Goal: Task Accomplishment & Management: Use online tool/utility

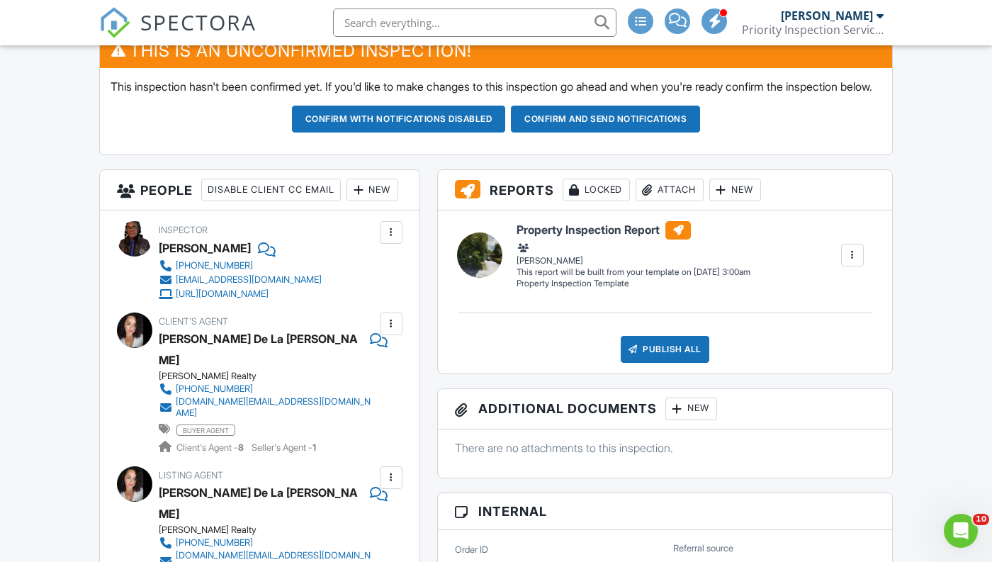
scroll to position [396, 0]
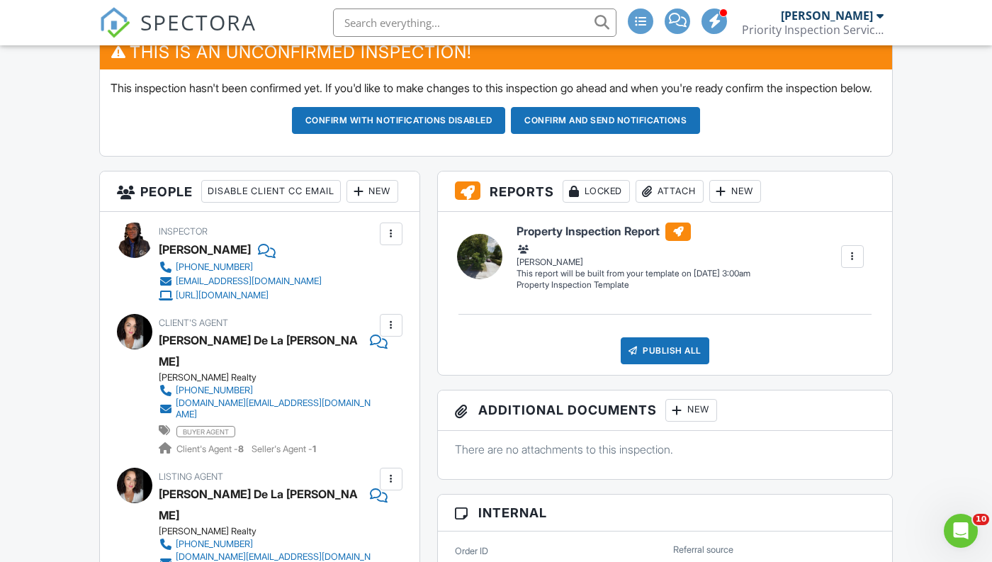
click at [347, 203] on div "New" at bounding box center [373, 191] width 52 height 23
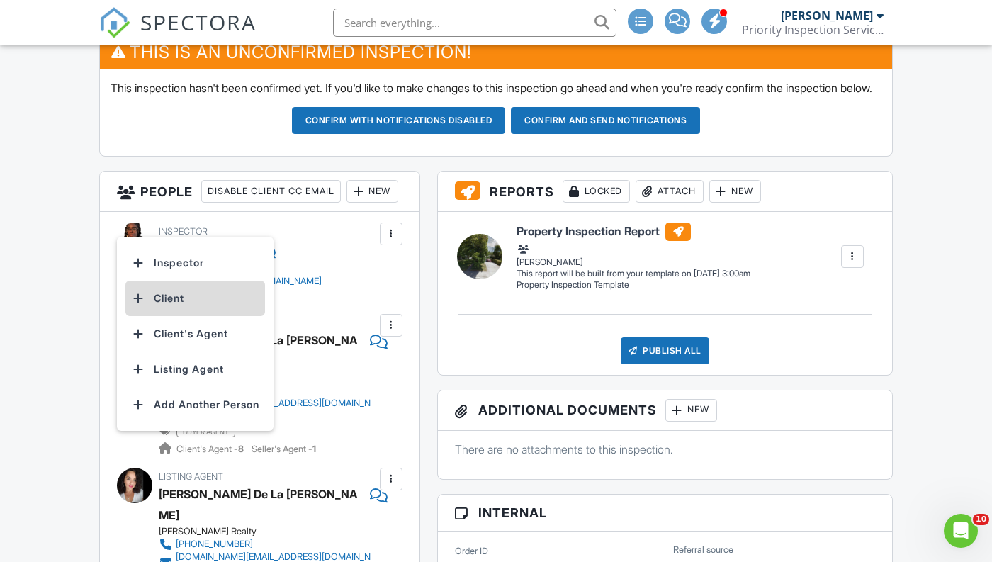
click at [186, 316] on li "Client" at bounding box center [195, 298] width 140 height 35
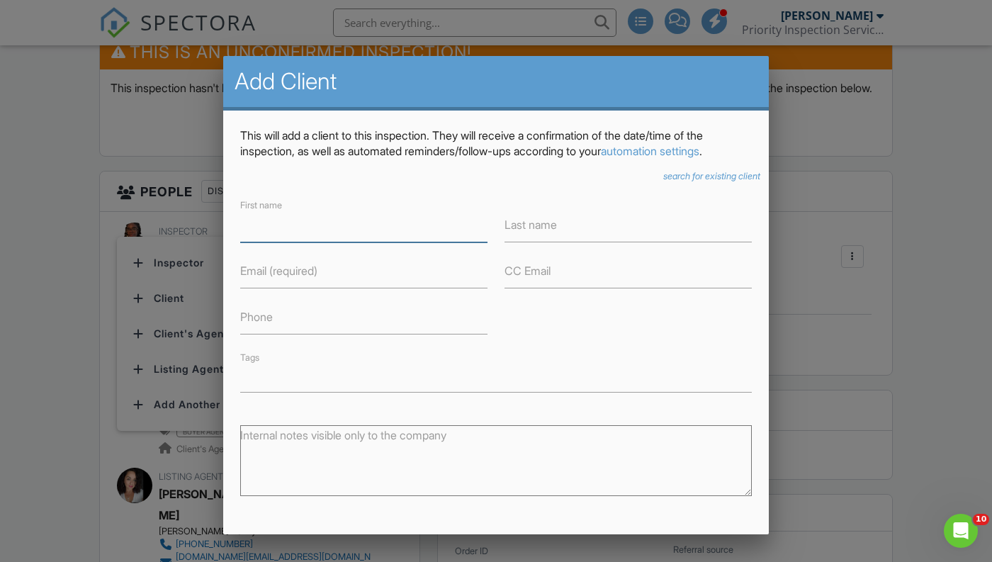
click at [324, 225] on input "First name" at bounding box center [363, 225] width 247 height 35
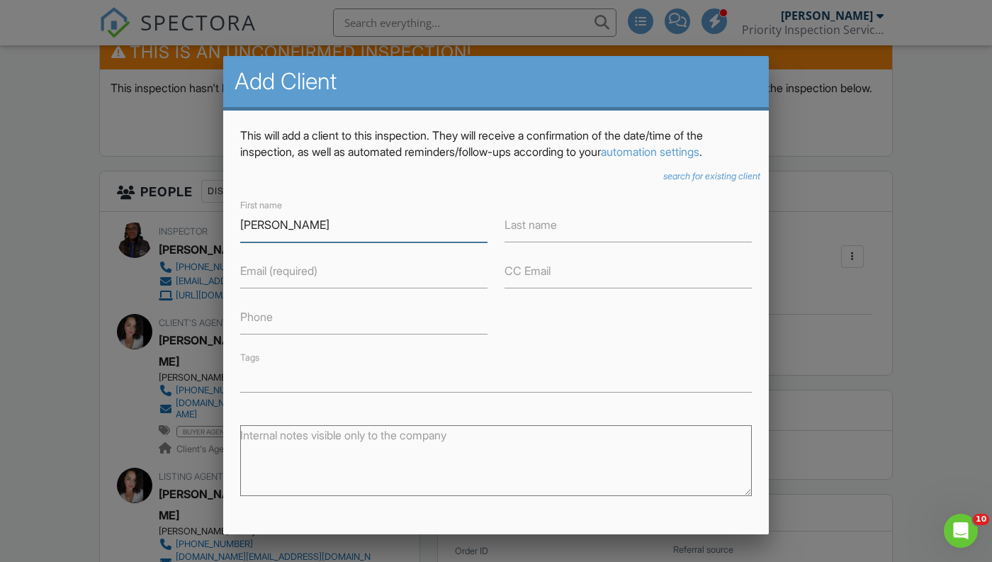
type input "Maria"
type input "Villegas"
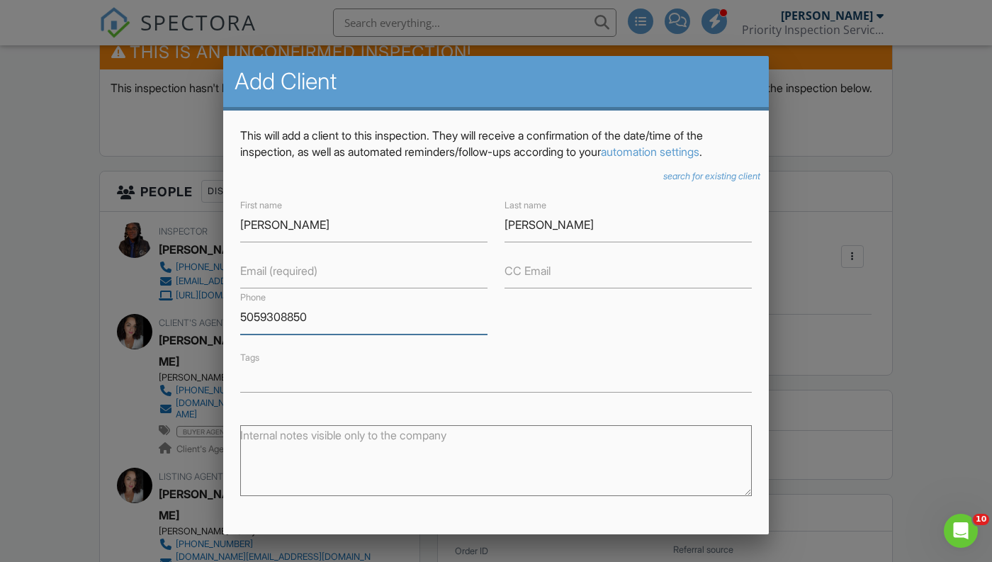
type input "5059308850"
click at [355, 272] on input "Email (required)" at bounding box center [363, 271] width 247 height 35
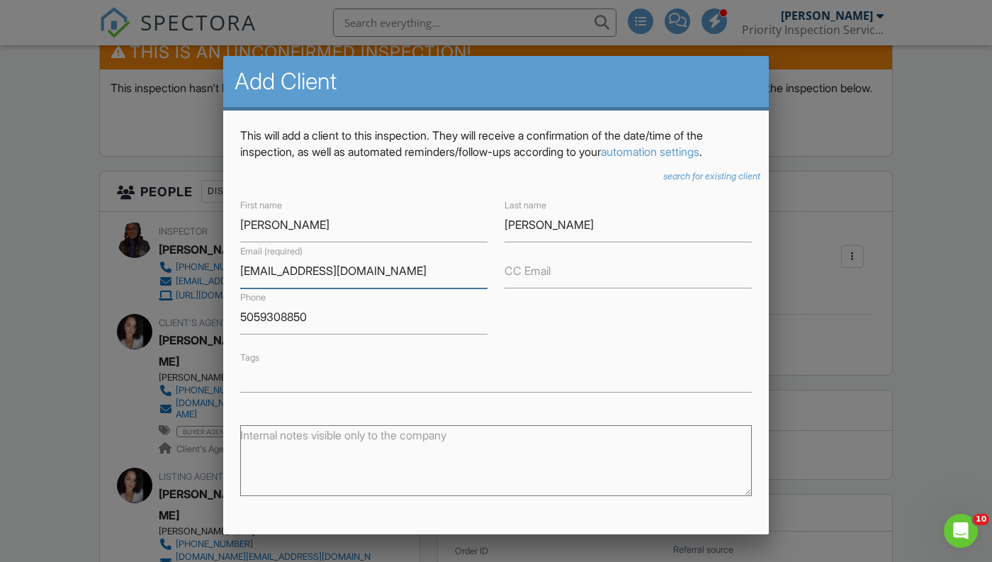
scroll to position [154, 0]
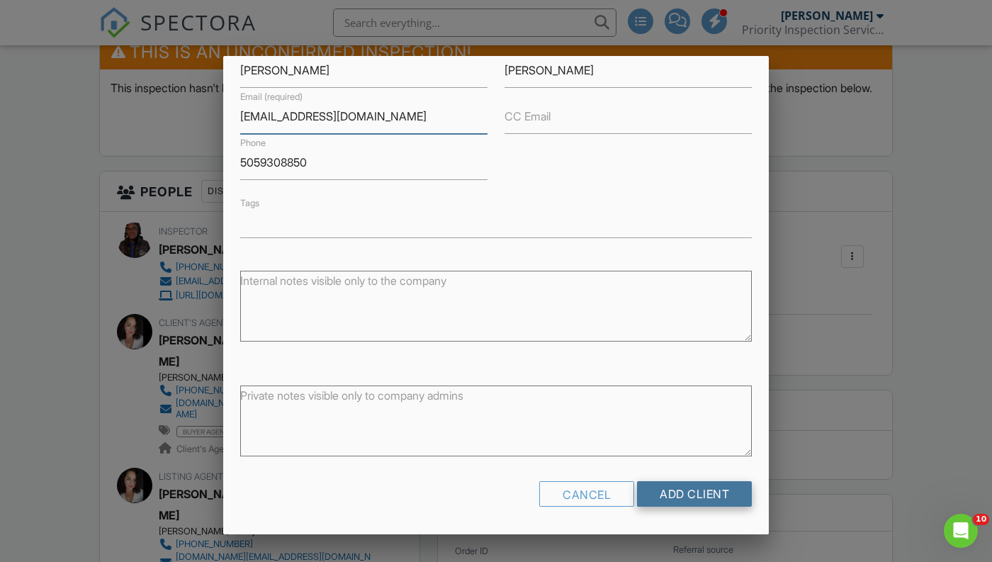
type input "housefire32@gmail.com"
click at [677, 499] on input "Add Client" at bounding box center [694, 494] width 115 height 26
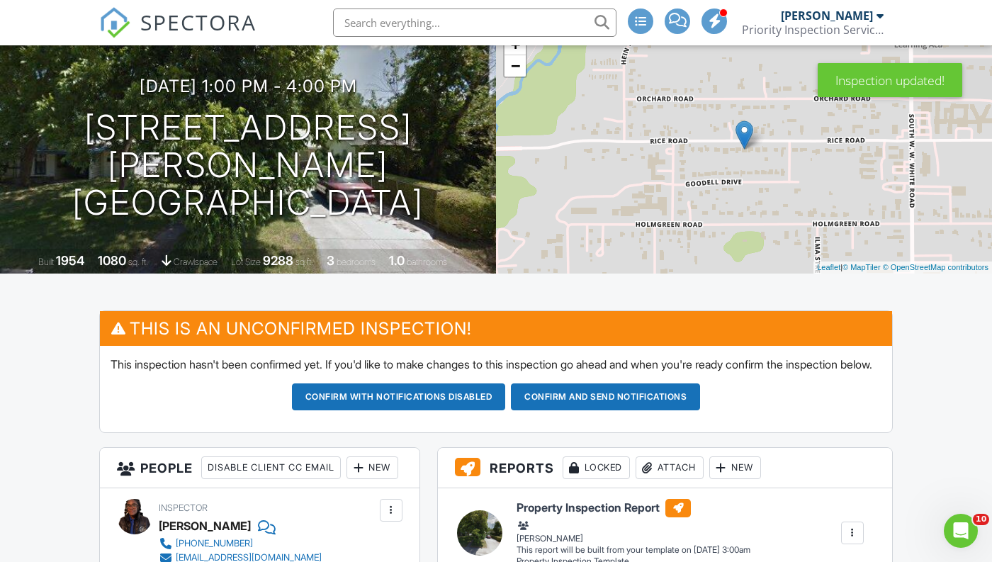
scroll to position [121, 0]
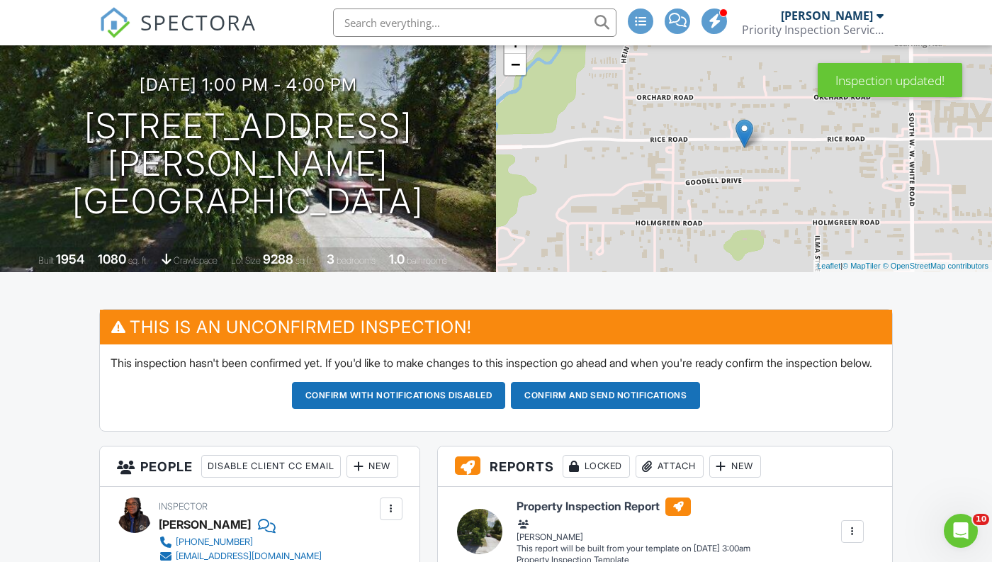
click at [506, 409] on button "Confirm and send notifications" at bounding box center [399, 395] width 214 height 27
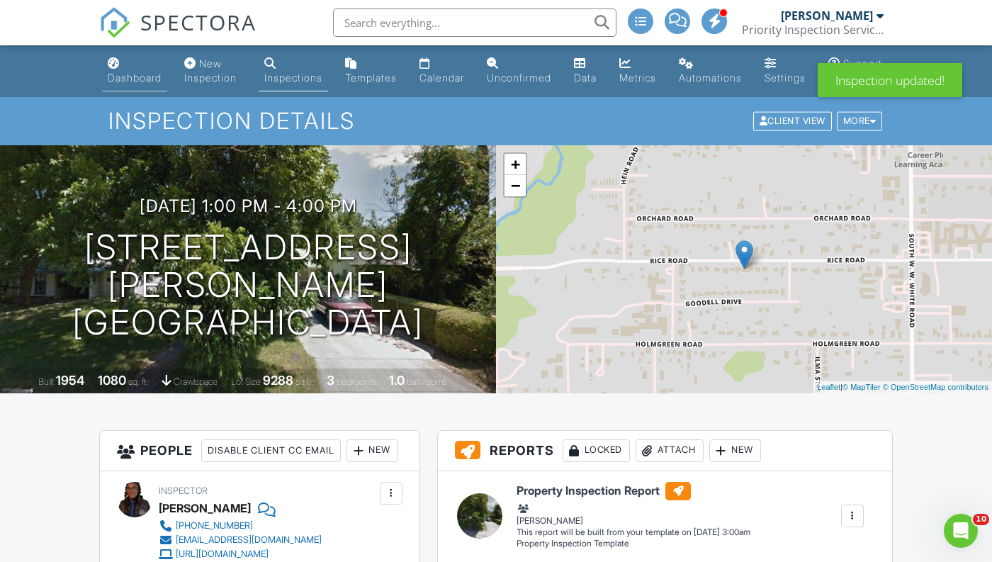
click at [135, 74] on div "Dashboard" at bounding box center [135, 78] width 54 height 12
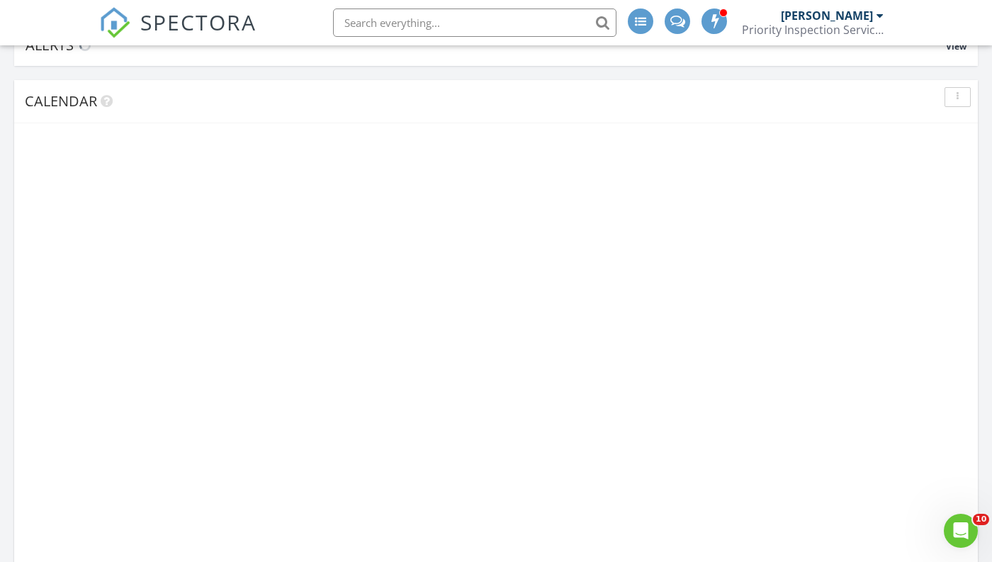
scroll to position [149, 0]
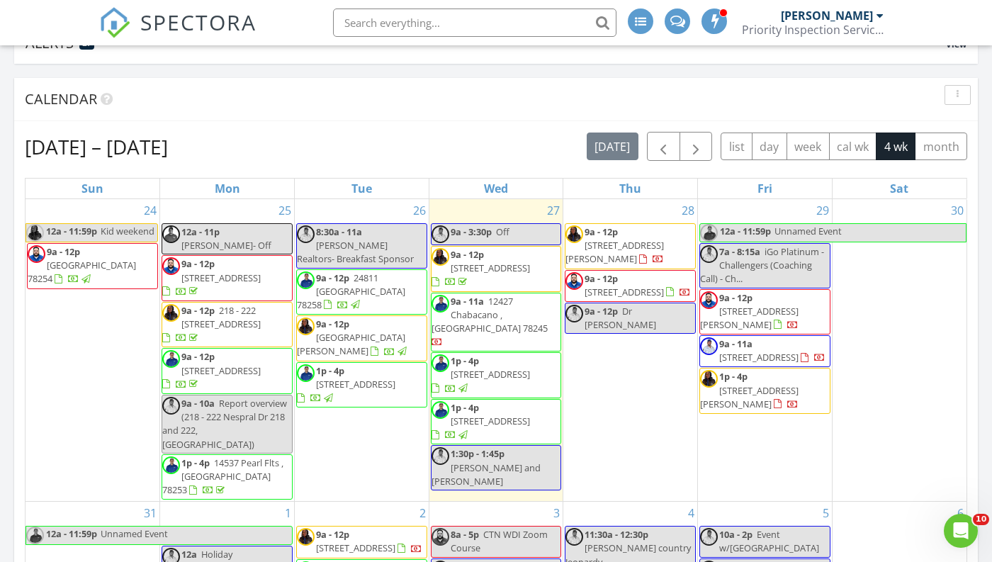
click at [612, 236] on span "9a - 12p" at bounding box center [601, 231] width 33 height 13
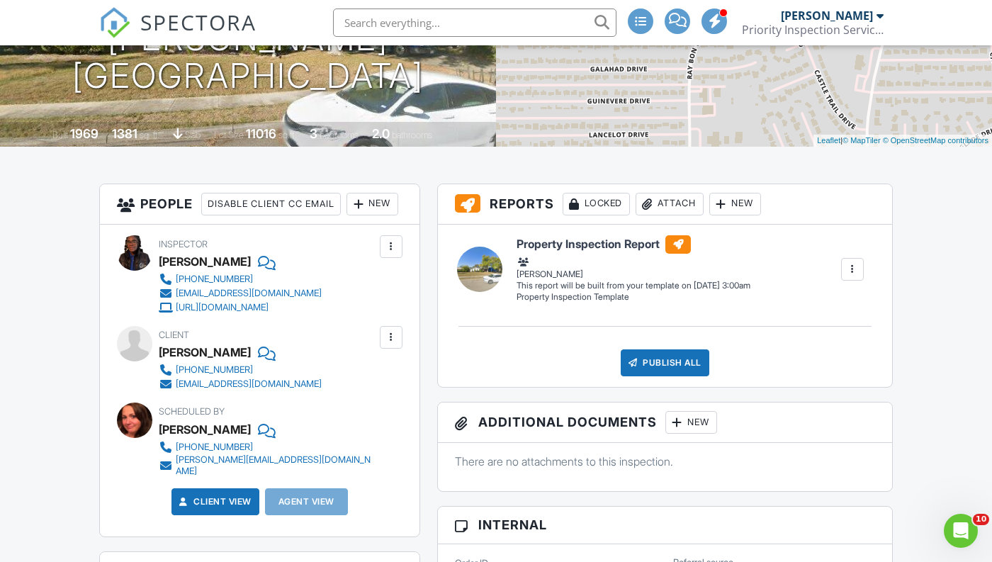
scroll to position [249, 0]
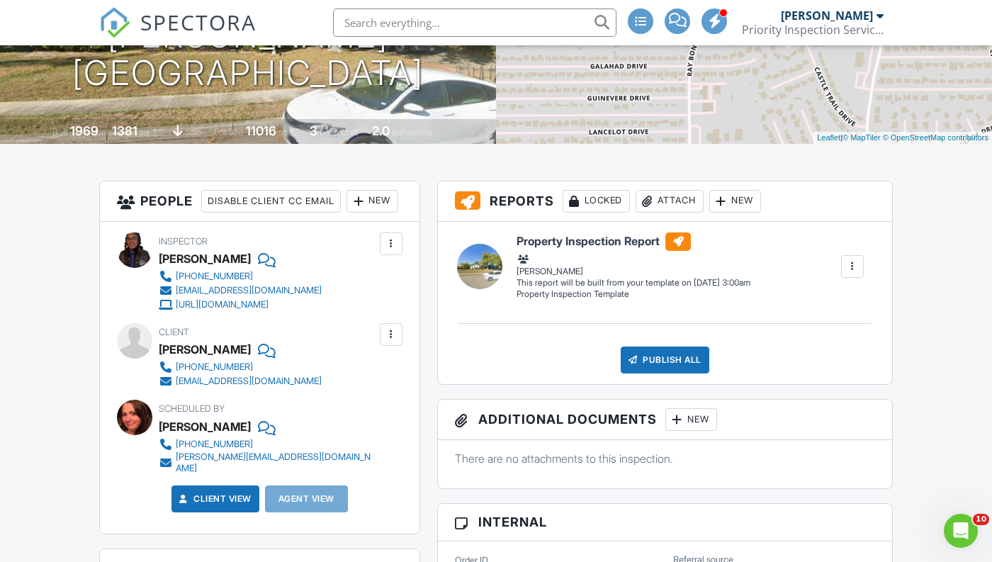
click at [347, 213] on div "New" at bounding box center [373, 201] width 52 height 23
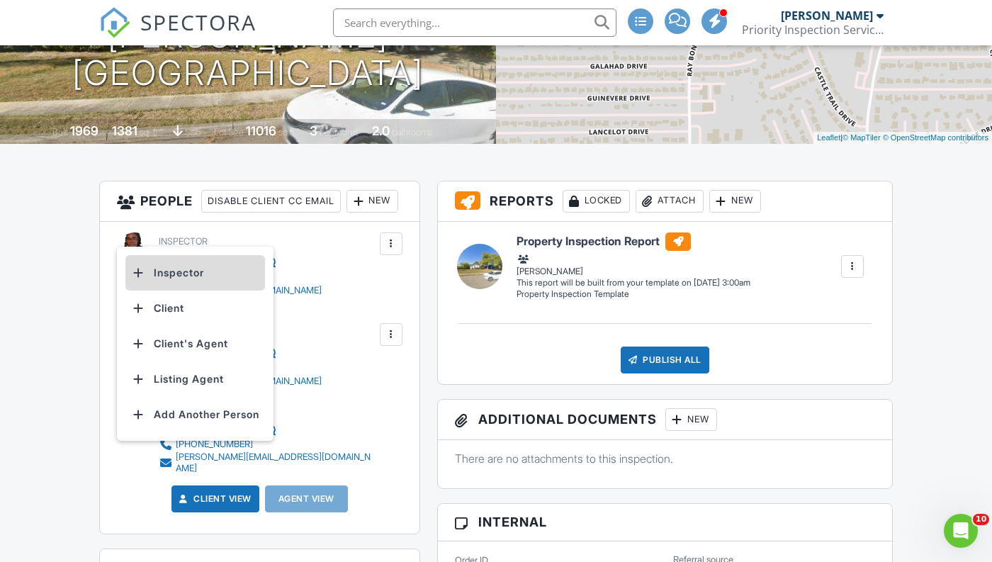
click at [163, 276] on li "Inspector" at bounding box center [195, 272] width 140 height 35
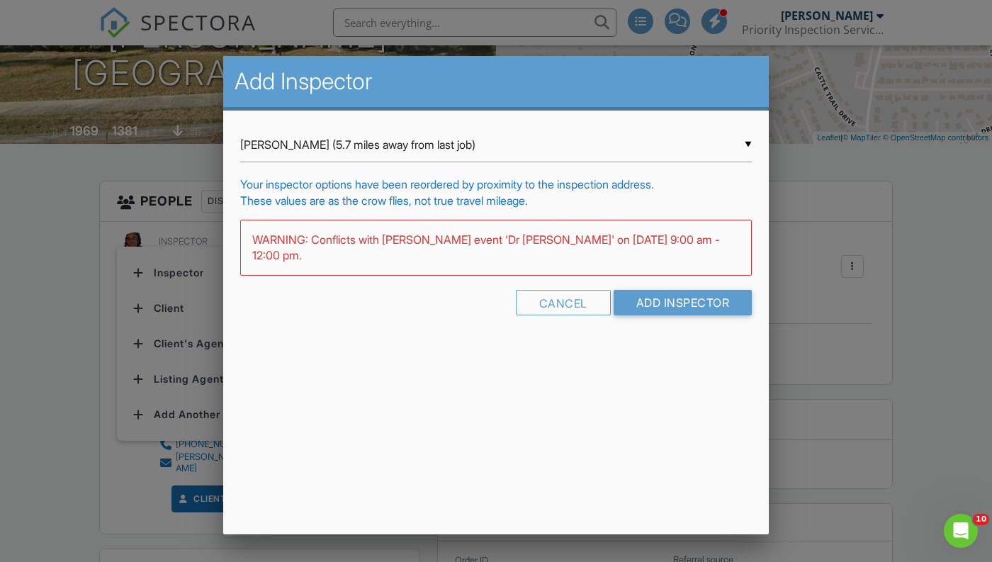
click at [414, 154] on div "▼ Dustin Hall (5.7 miles away from last job) Dustin Hall (5.7 miles away from l…" at bounding box center [496, 145] width 512 height 35
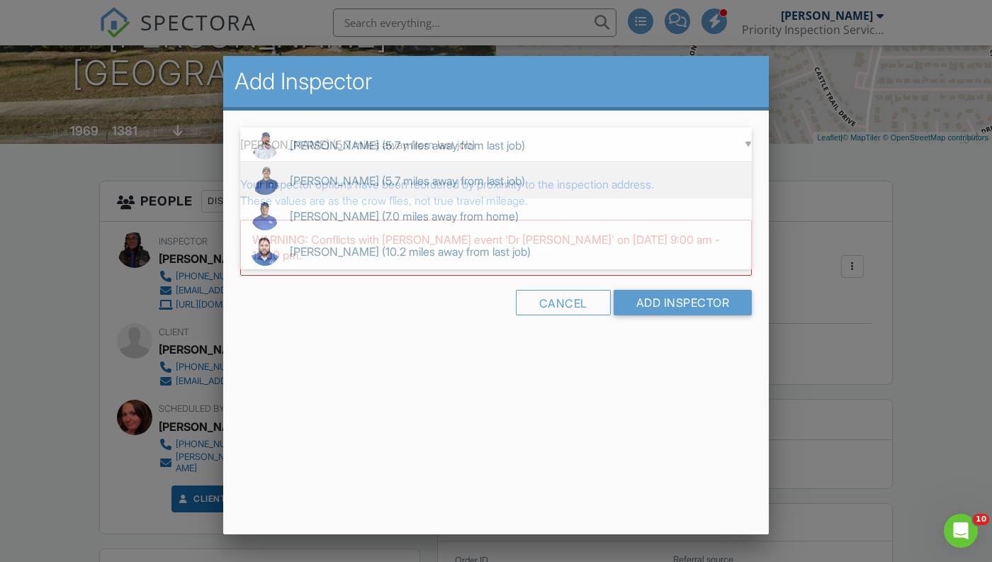
click at [413, 175] on span "Nick Russo (5.7 miles away from last job)" at bounding box center [496, 180] width 512 height 35
type input "Nick Russo (5.7 miles away from last job)"
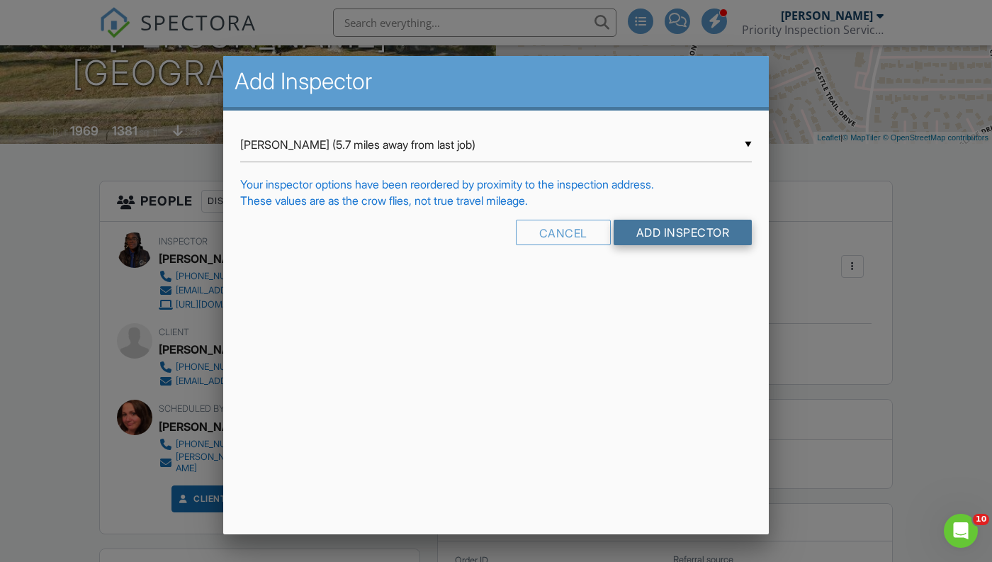
click at [661, 239] on input "Add Inspector" at bounding box center [683, 233] width 139 height 26
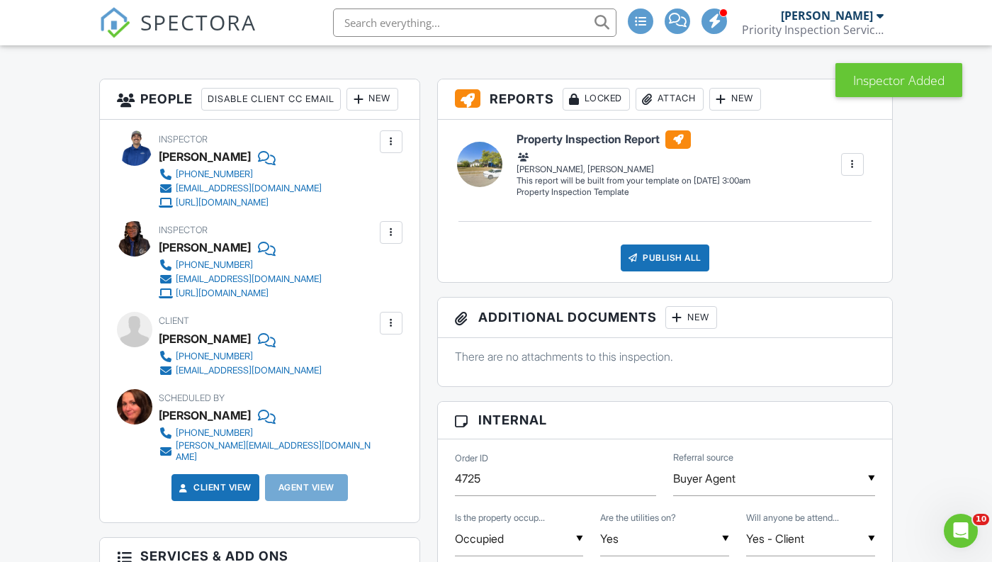
scroll to position [369, 0]
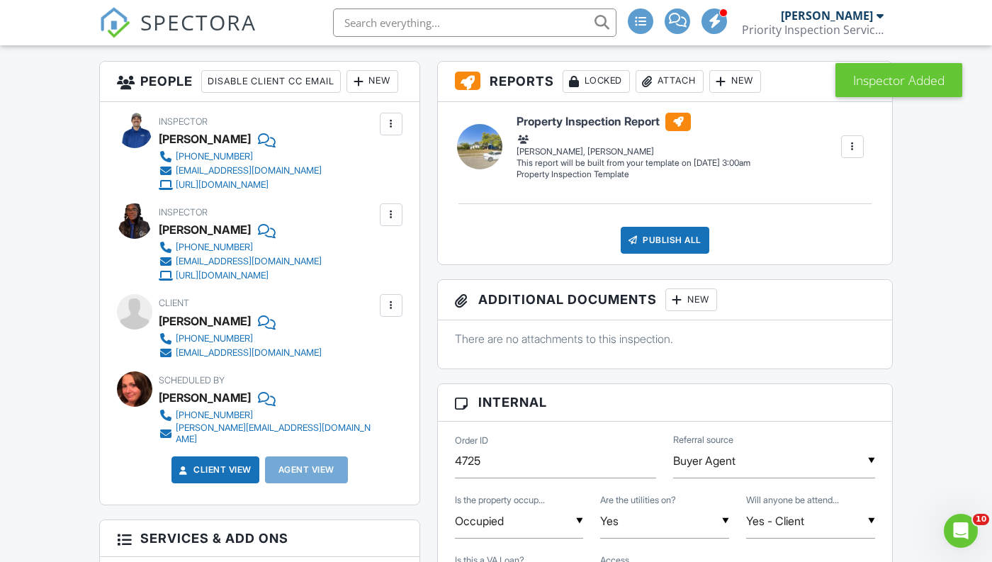
click at [399, 226] on div at bounding box center [391, 214] width 23 height 23
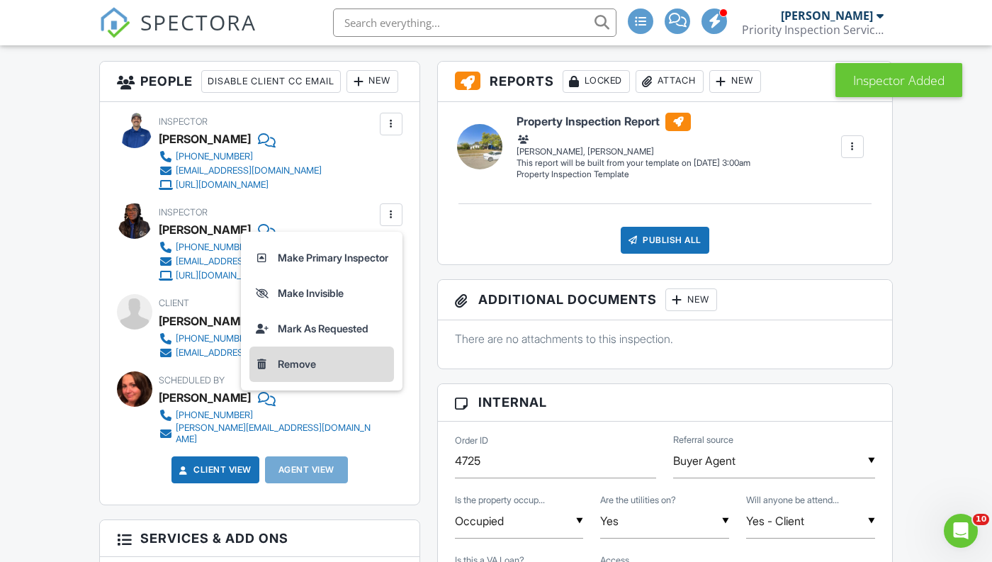
click at [284, 382] on li "Remove" at bounding box center [321, 364] width 145 height 35
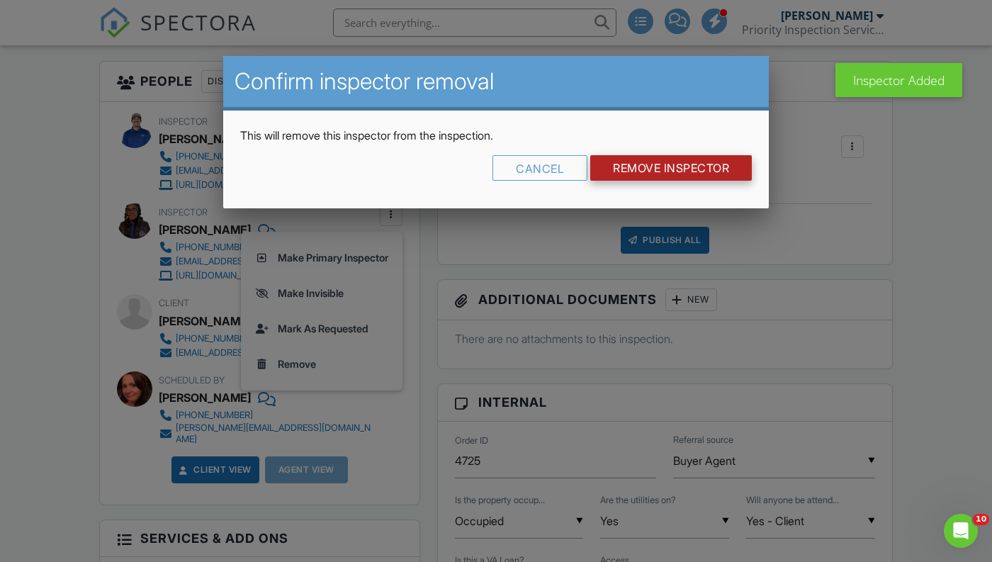
click at [674, 165] on input "Remove Inspector" at bounding box center [671, 168] width 162 height 26
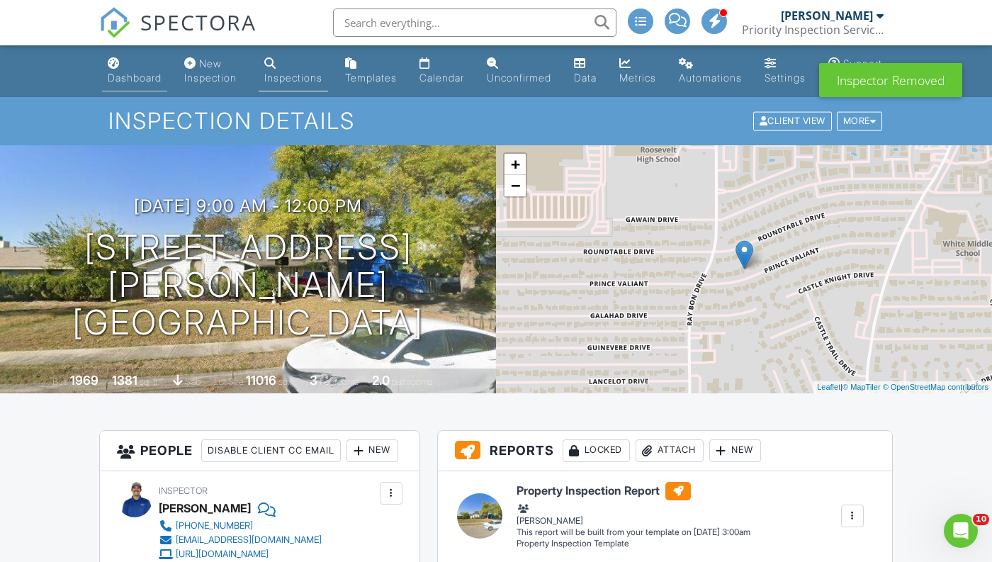
click at [149, 82] on div "Dashboard" at bounding box center [135, 78] width 54 height 12
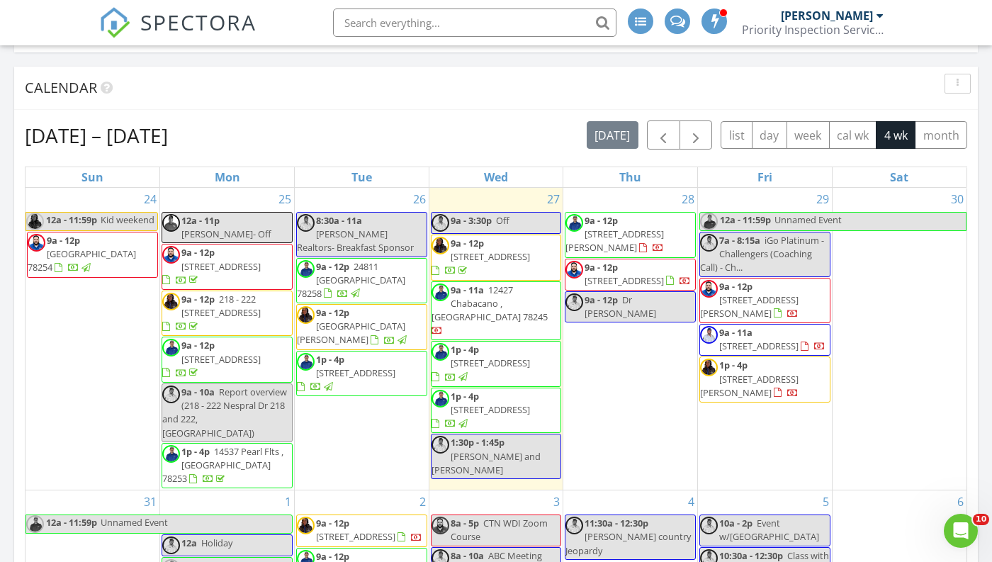
click at [609, 360] on div "28 9a - 12p 5219 Prince Valiant Dr, San Antonio 78218 9a - 12p 6743 Tehama Gate…" at bounding box center [630, 339] width 134 height 302
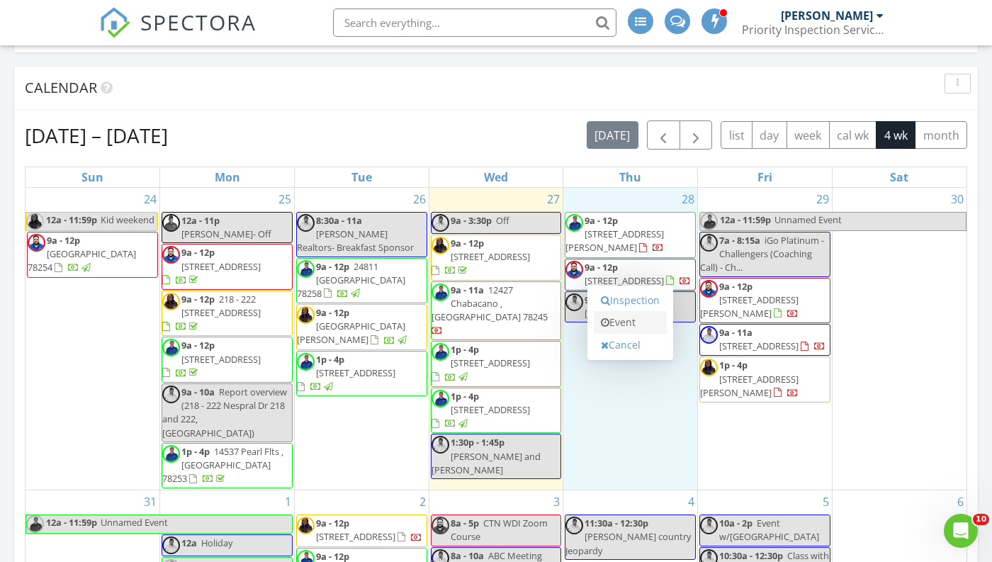
click at [620, 327] on link "Event" at bounding box center [630, 322] width 73 height 23
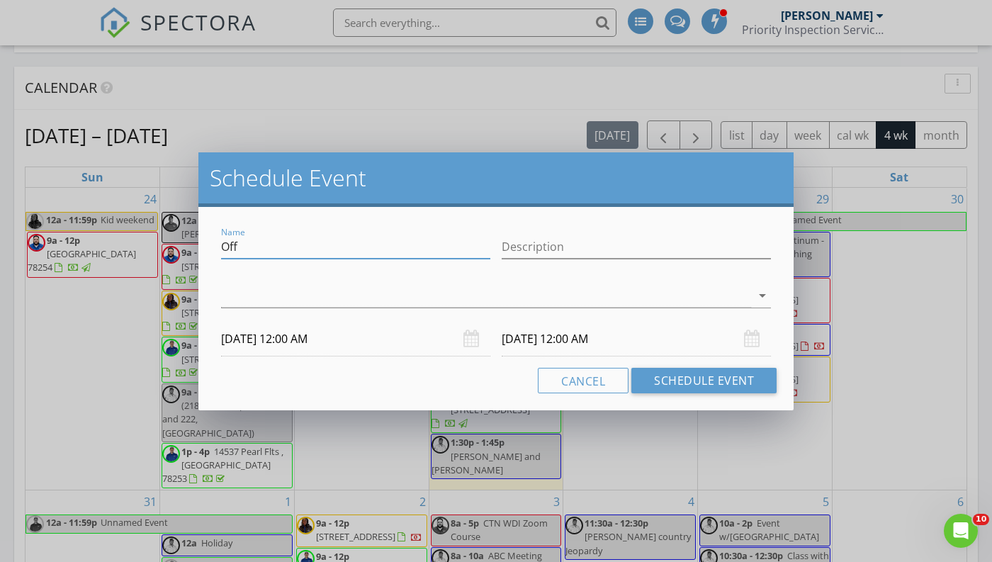
click at [268, 249] on input "Off" at bounding box center [355, 246] width 269 height 23
type input "O"
type input "Meeting with Nellie at her house"
click at [271, 301] on div at bounding box center [486, 295] width 530 height 23
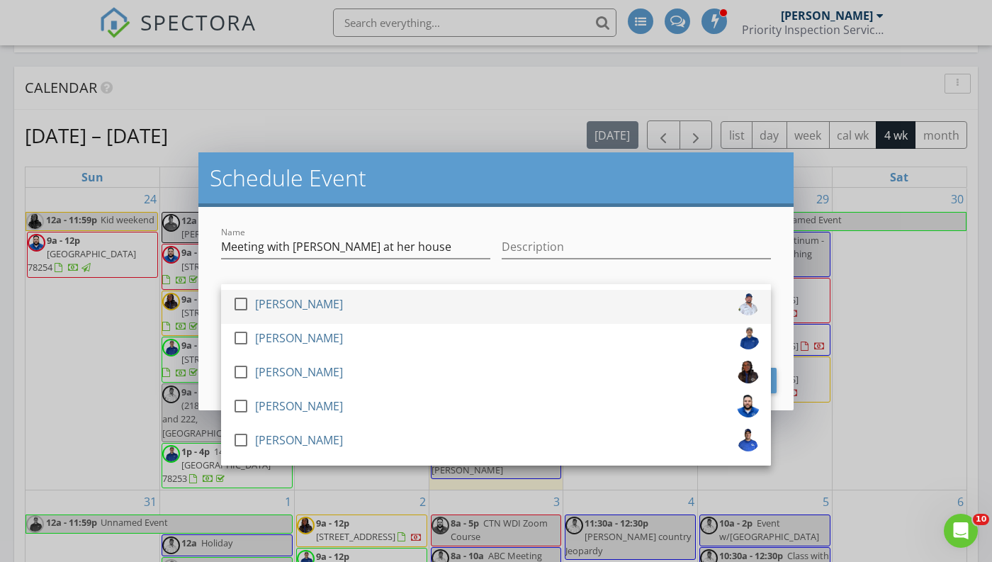
drag, startPoint x: 269, startPoint y: 310, endPoint x: 264, endPoint y: 291, distance: 20.0
click at [270, 309] on div "[PERSON_NAME]" at bounding box center [299, 304] width 88 height 23
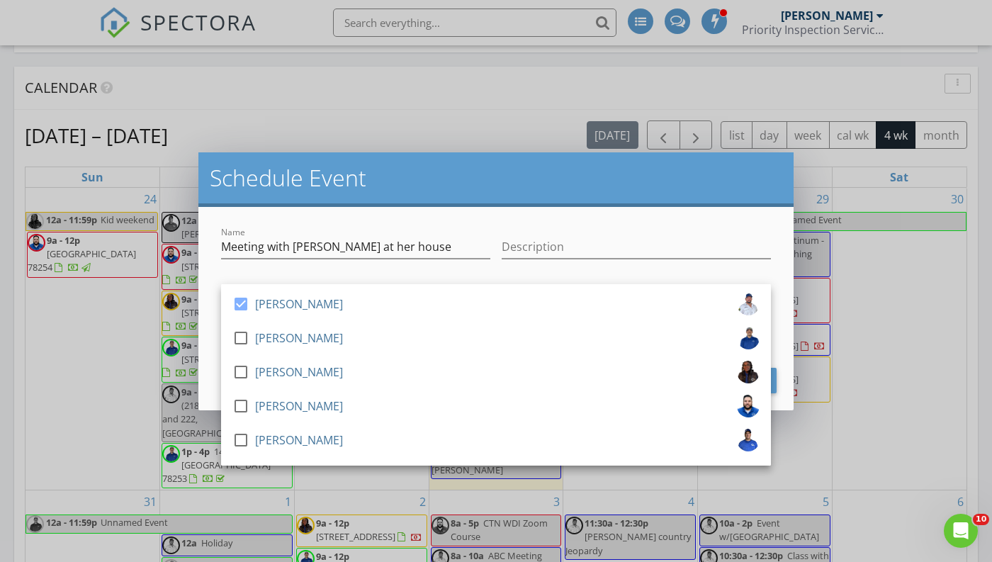
click at [259, 278] on div "check_box Dustin Hall check_box_outline_blank Nick Russo check_box_outline_blan…" at bounding box center [496, 299] width 550 height 46
click at [300, 272] on div at bounding box center [355, 268] width 269 height 9
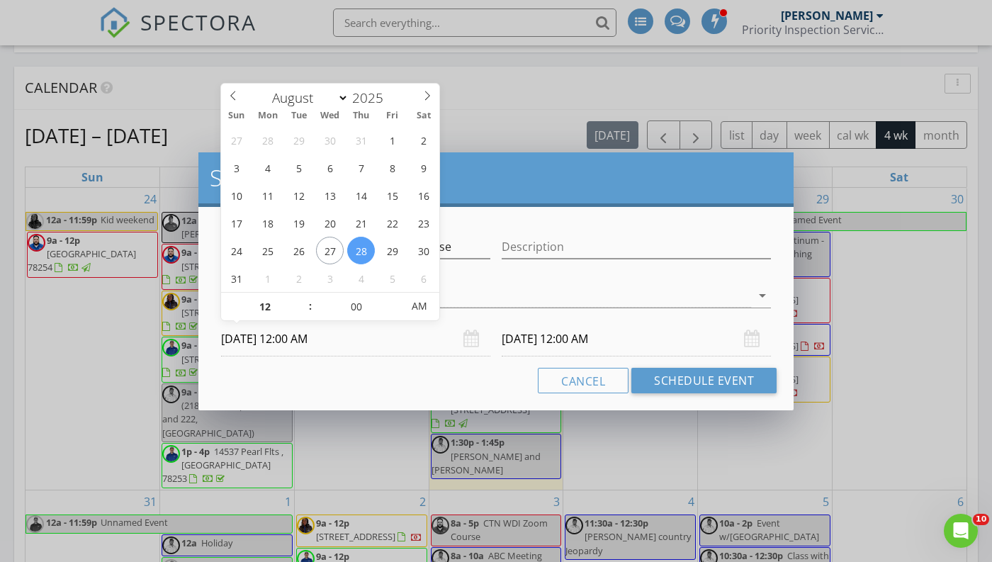
click at [312, 347] on input "08/28/2025 12:00 AM" at bounding box center [355, 339] width 269 height 35
type input "08/28/2025 12:00 PM"
click at [413, 305] on span "AM" at bounding box center [419, 306] width 39 height 28
click at [568, 337] on input "08/29/2025 12:00 PM" at bounding box center [636, 339] width 269 height 35
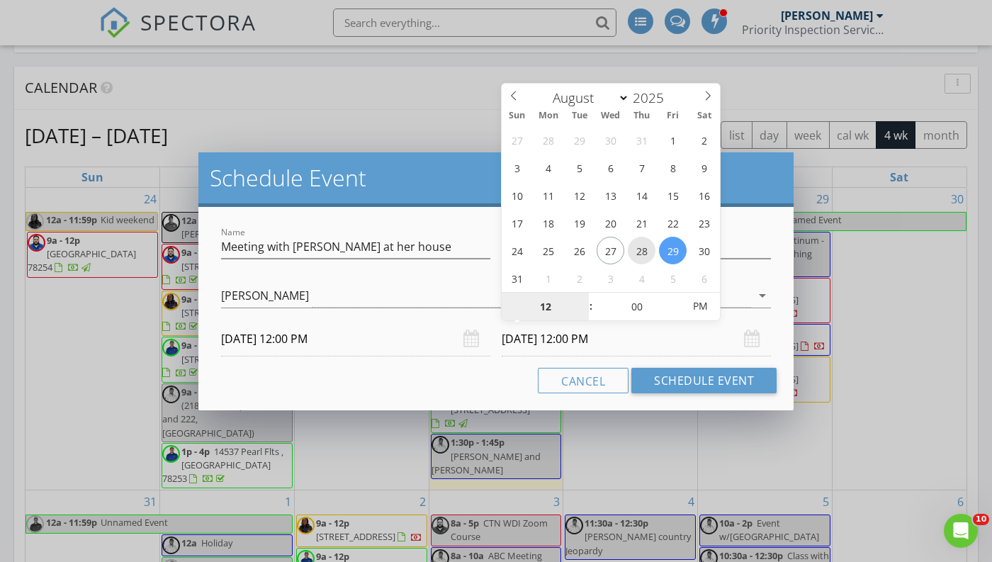
type input "08/28/2025 12:00 PM"
click at [582, 340] on input "08/28/2025 12:00 PM" at bounding box center [636, 339] width 269 height 35
type input "01"
type input "08/28/2025 1:00 PM"
click at [585, 299] on span at bounding box center [584, 300] width 10 height 14
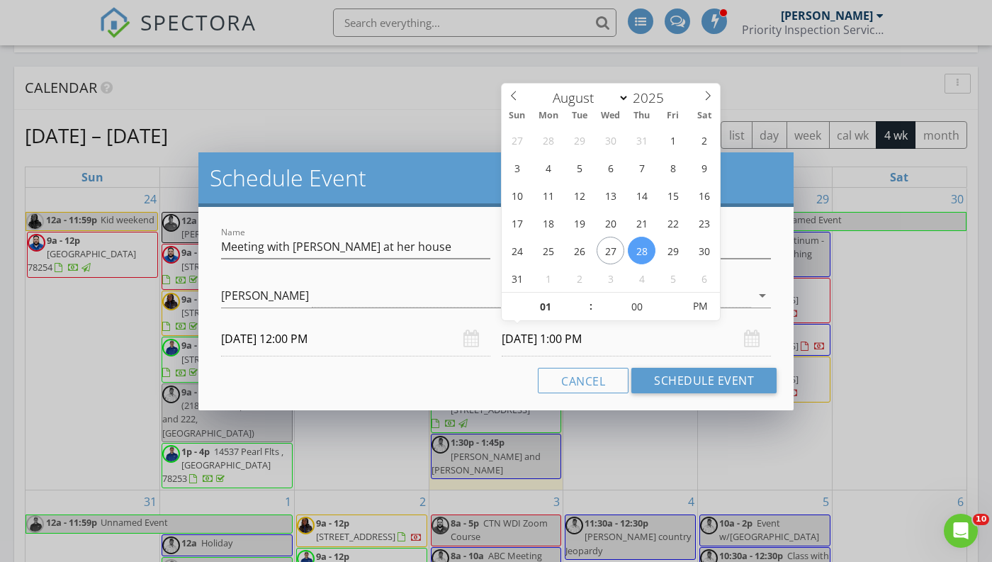
click at [492, 356] on div "08/28/2025 12:00 PM" at bounding box center [355, 339] width 281 height 35
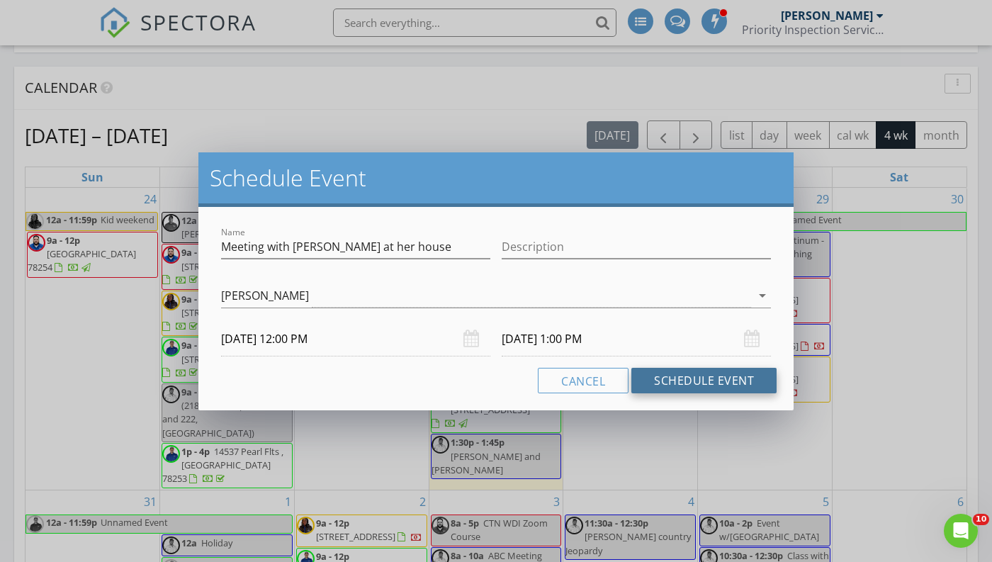
click at [670, 377] on button "Schedule Event" at bounding box center [703, 381] width 145 height 26
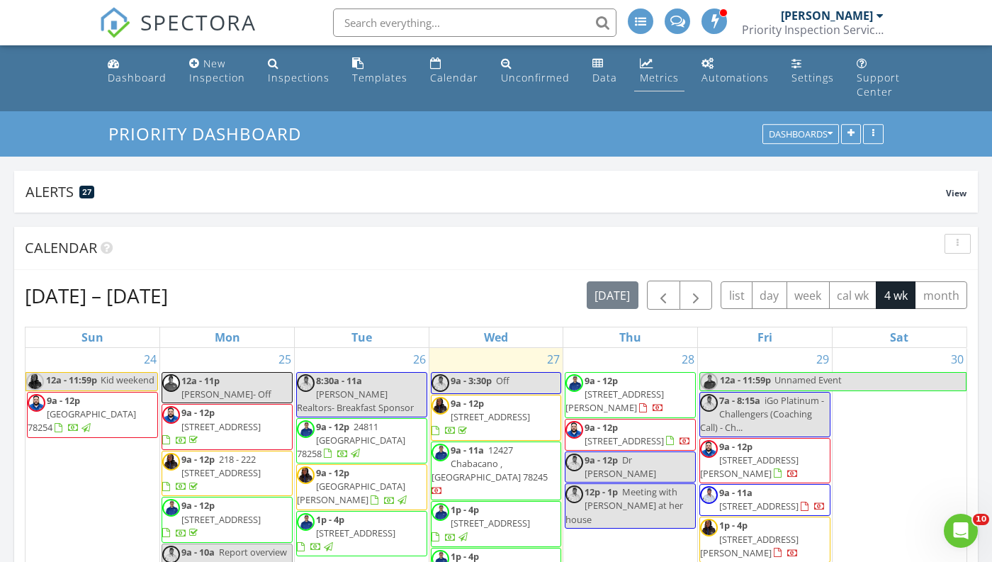
click at [653, 89] on link "Metrics" at bounding box center [659, 71] width 50 height 40
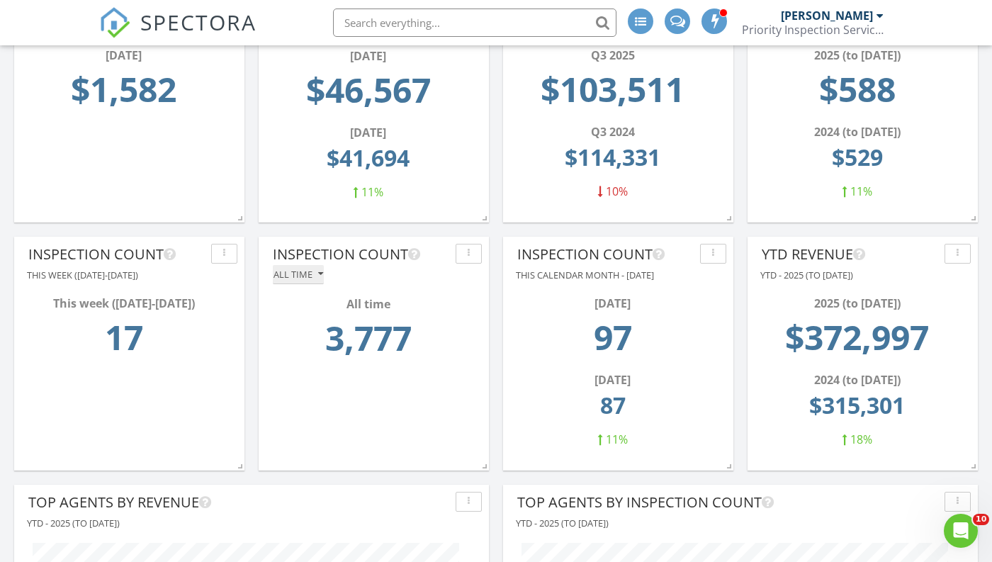
click at [316, 279] on button "All time" at bounding box center [298, 274] width 51 height 19
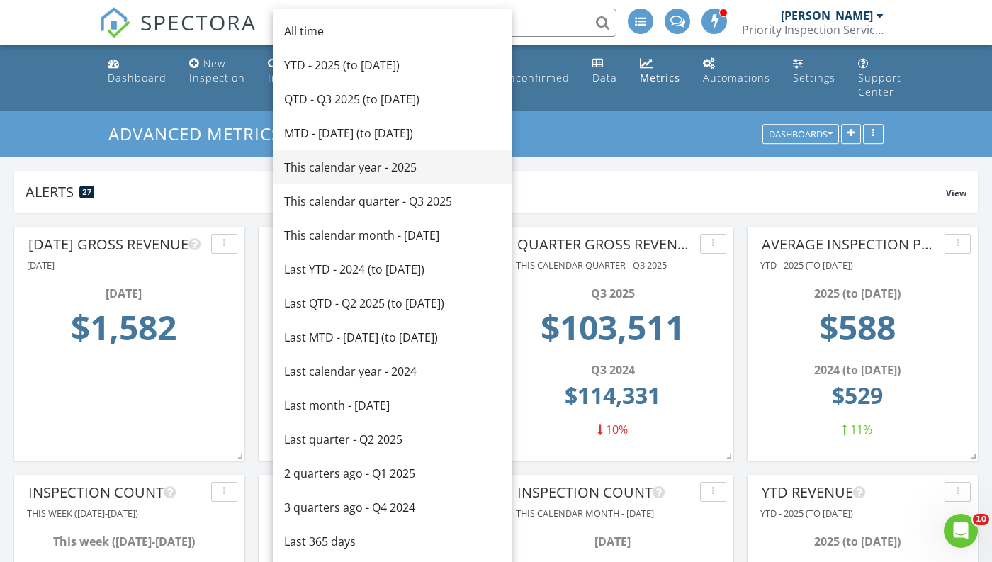
click at [341, 167] on div "This calendar year - 2025" at bounding box center [392, 167] width 216 height 17
